Goal: Task Accomplishment & Management: Complete application form

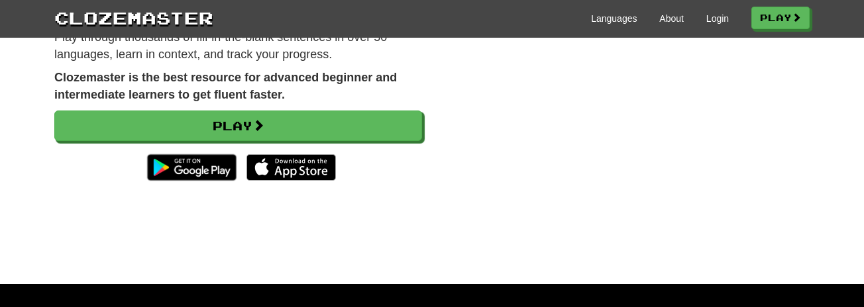
scroll to position [199, 0]
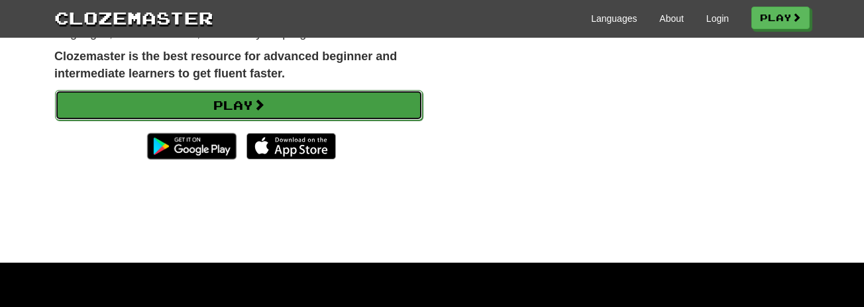
click at [237, 94] on link "Play" at bounding box center [239, 105] width 368 height 30
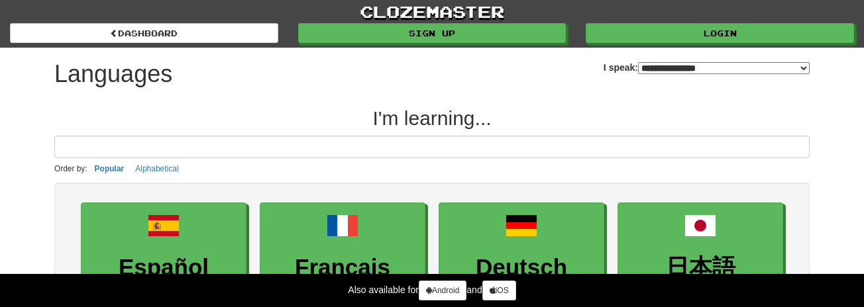
select select "*******"
click at [387, 148] on input at bounding box center [431, 147] width 755 height 23
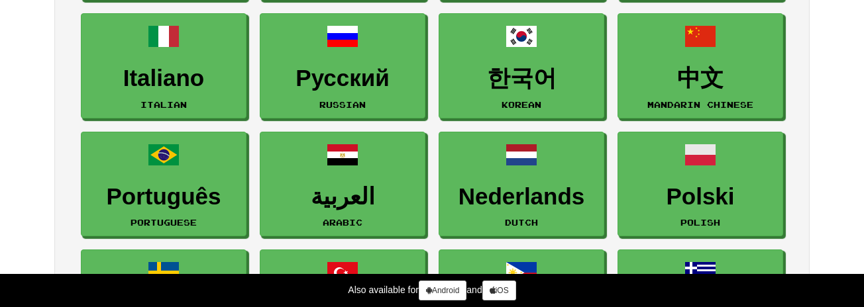
scroll to position [331, 0]
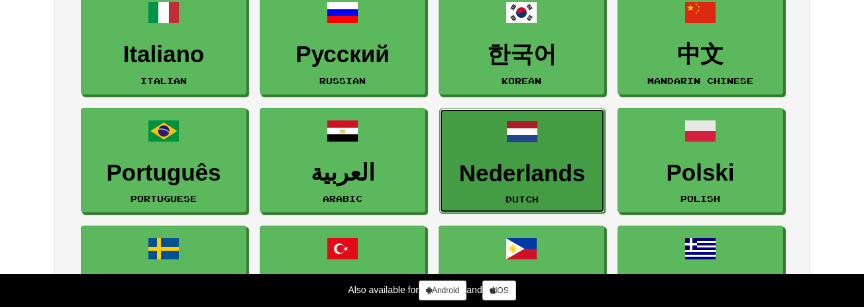
click at [476, 158] on link "Nederlands Dutch" at bounding box center [522, 161] width 166 height 105
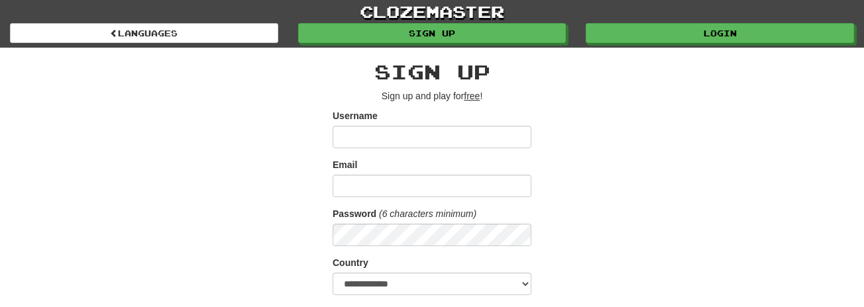
click at [430, 142] on input "Username" at bounding box center [432, 137] width 199 height 23
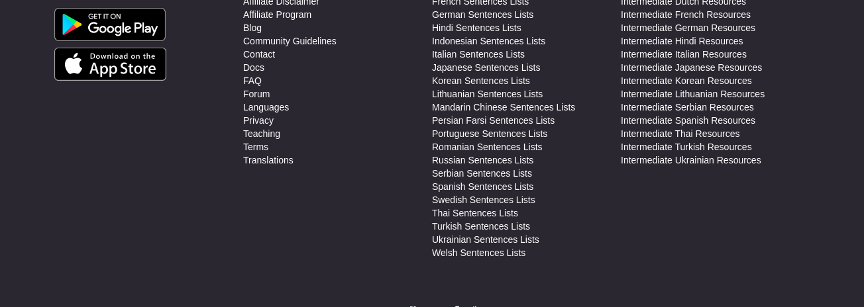
scroll to position [674, 0]
